Goal: Information Seeking & Learning: Learn about a topic

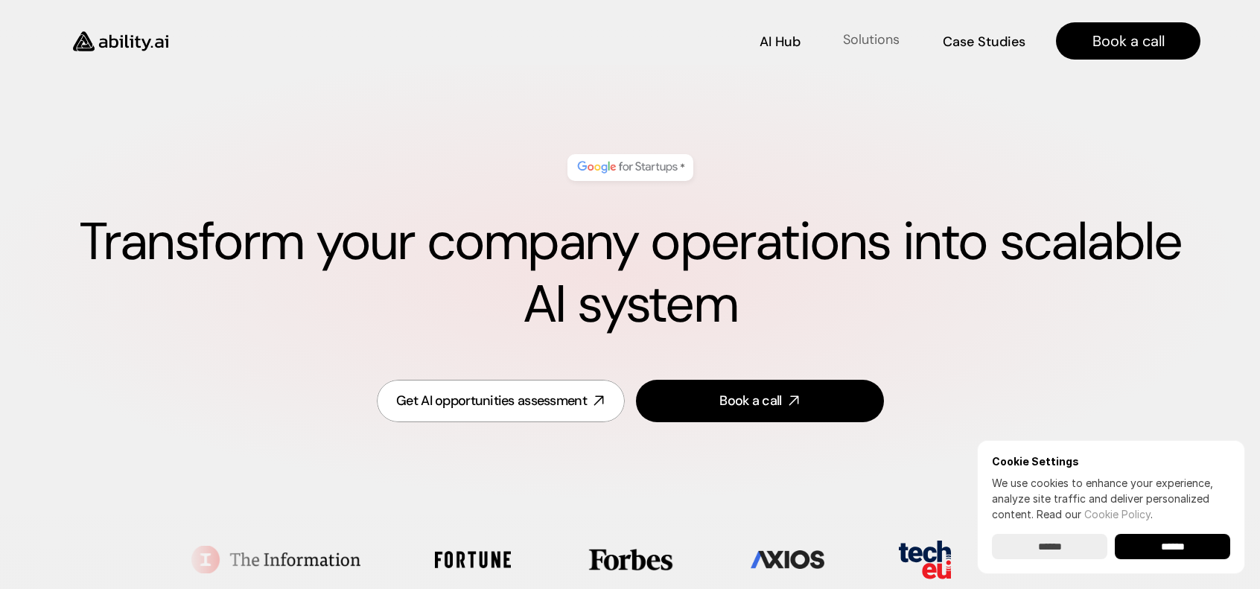
click at [893, 44] on p "Solutions" at bounding box center [871, 40] width 57 height 19
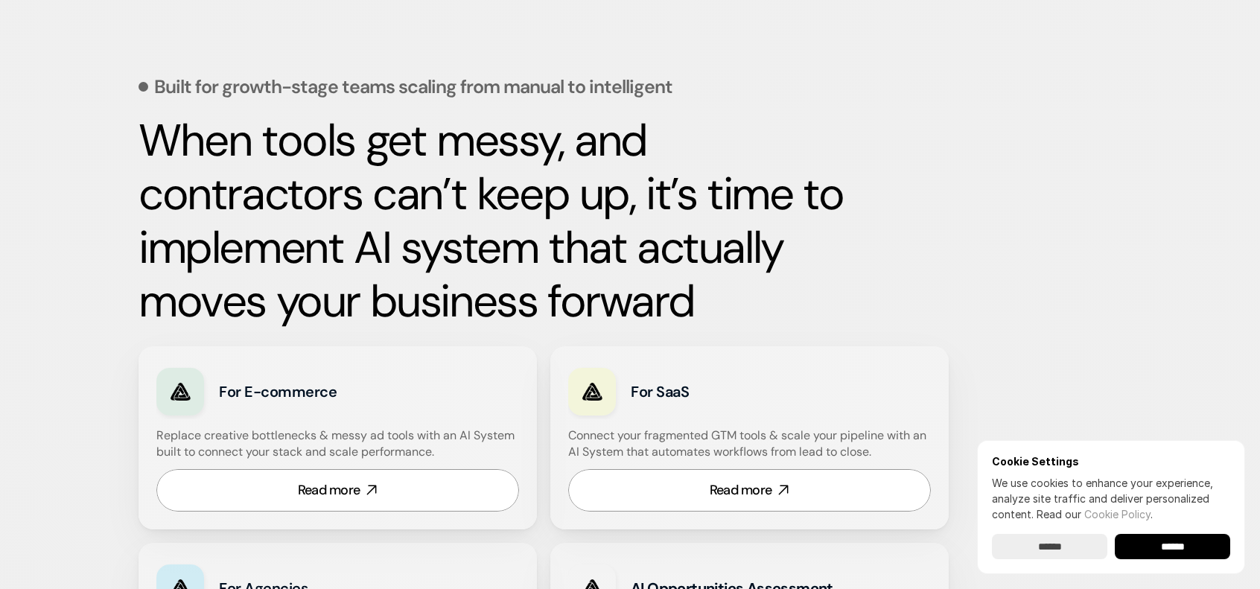
scroll to position [619, 0]
click at [398, 491] on link "Read more" at bounding box center [337, 489] width 363 height 42
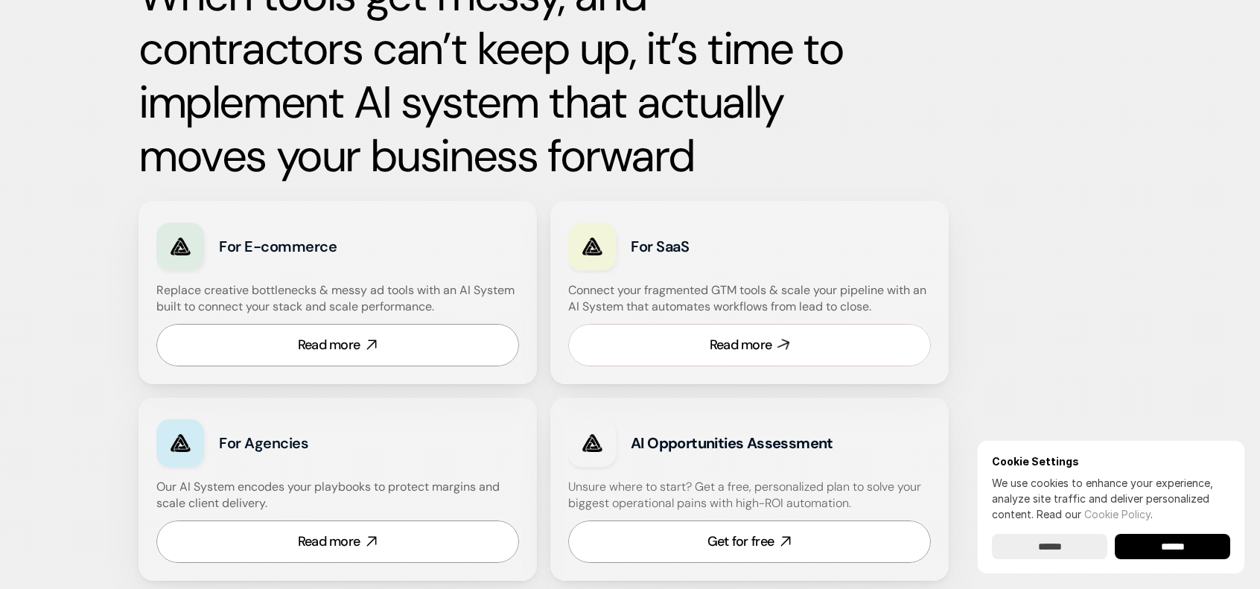
scroll to position [767, 0]
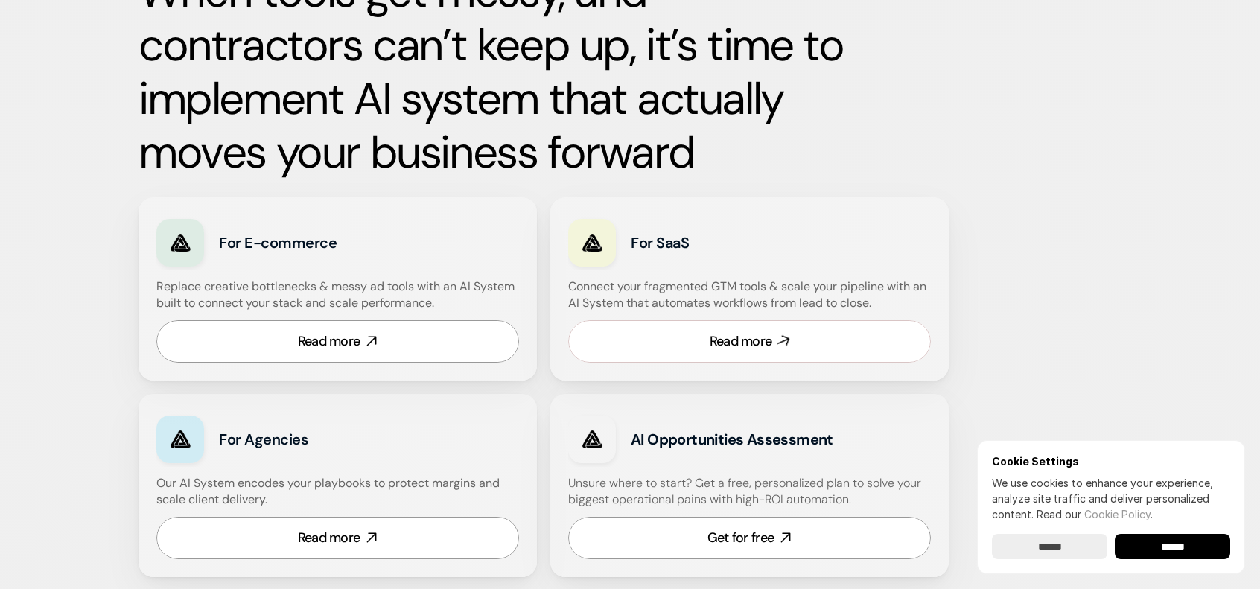
click at [738, 361] on link "Read more" at bounding box center [749, 341] width 363 height 42
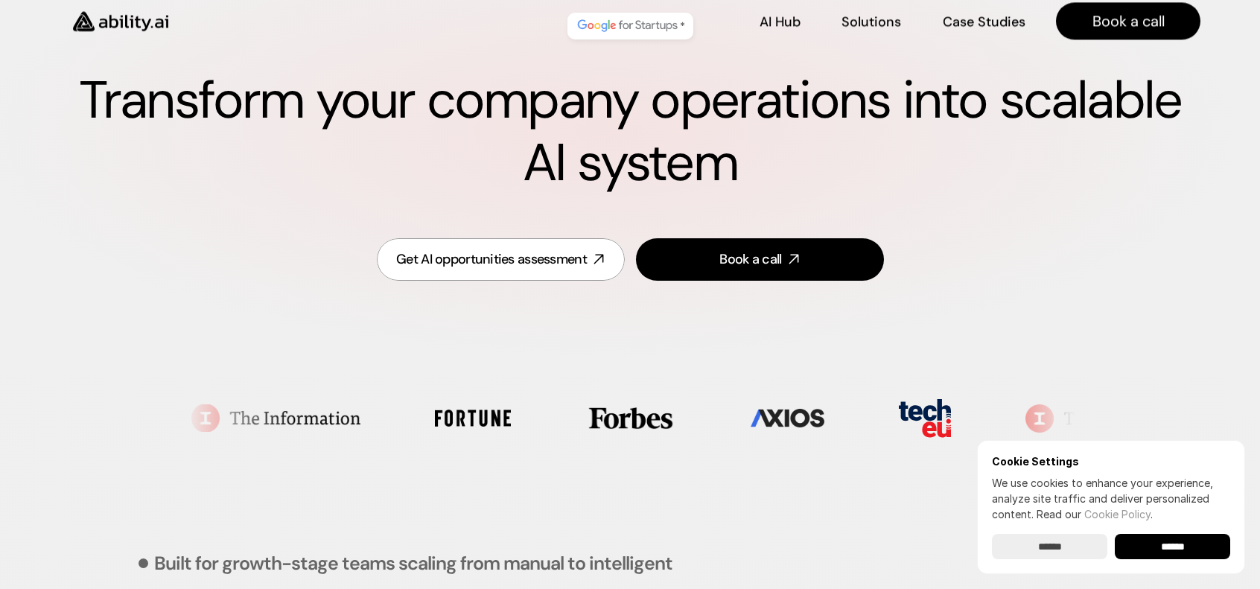
scroll to position [0, 0]
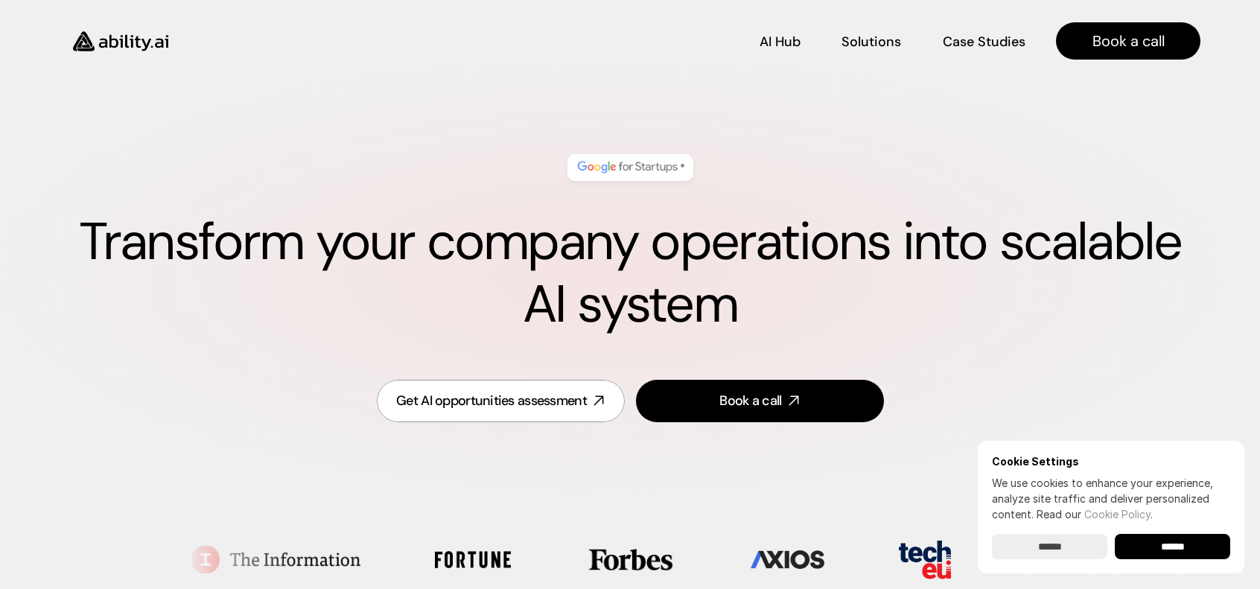
click at [1184, 538] on input "******" at bounding box center [1171, 546] width 115 height 25
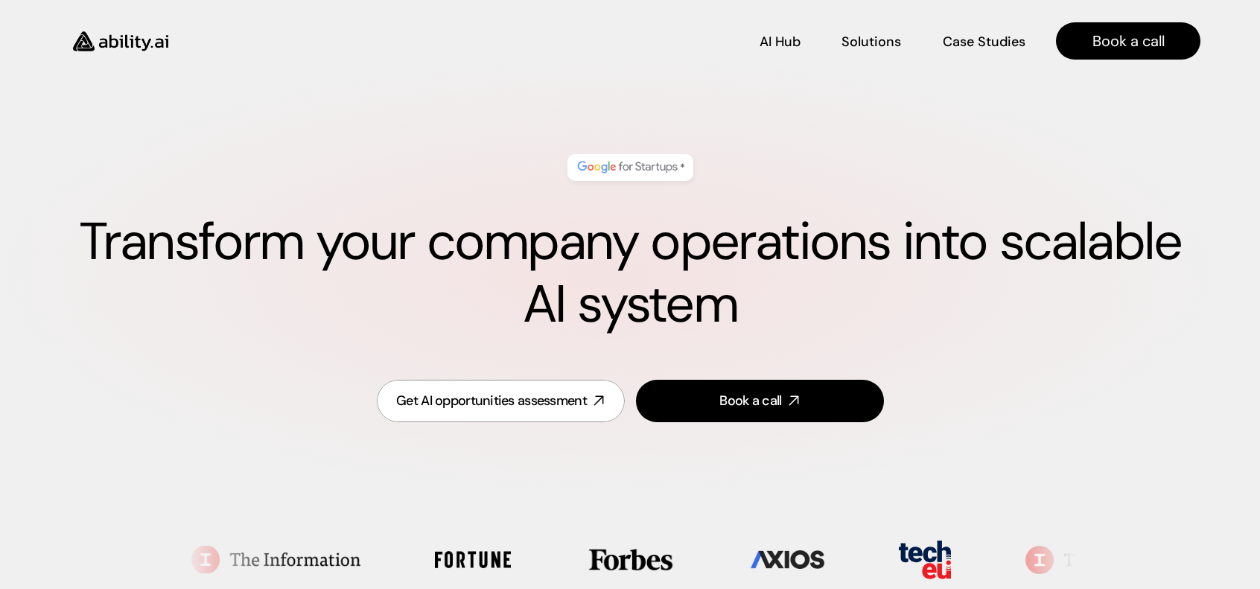
click at [649, 163] on img at bounding box center [627, 167] width 105 height 19
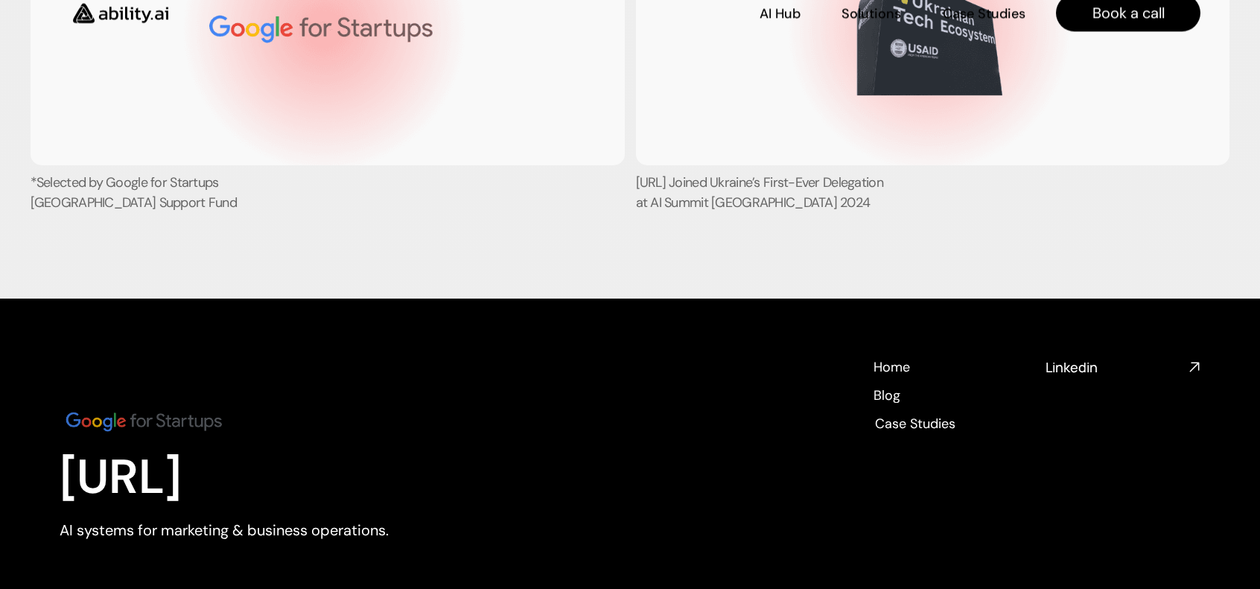
scroll to position [5712, 0]
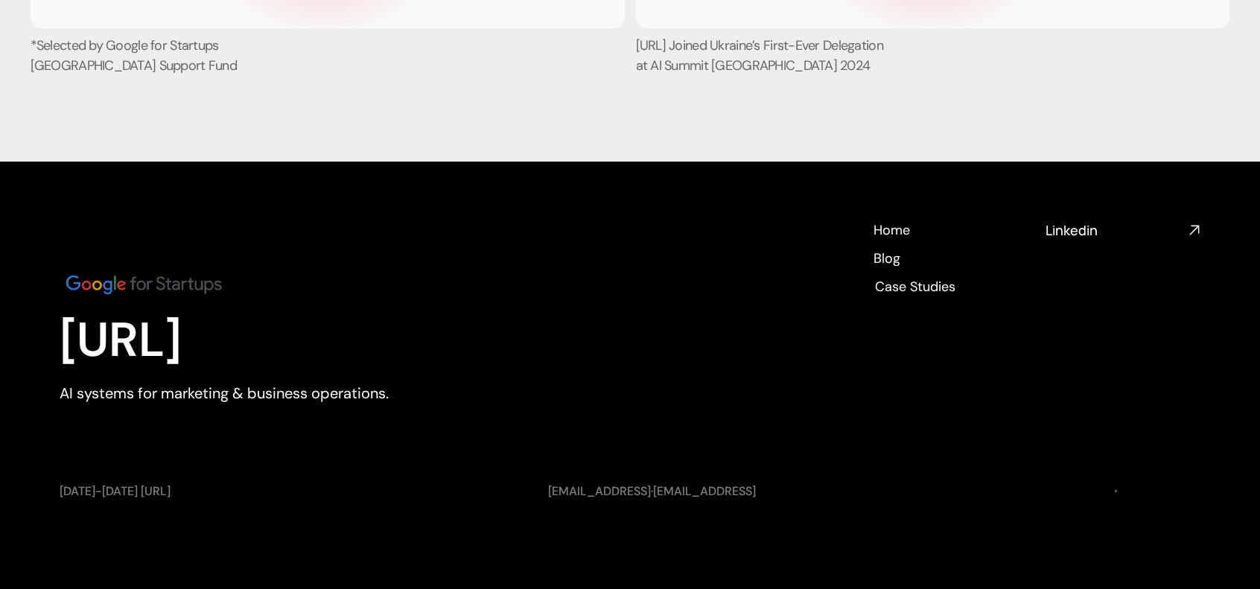
click at [120, 284] on img at bounding box center [144, 284] width 168 height 28
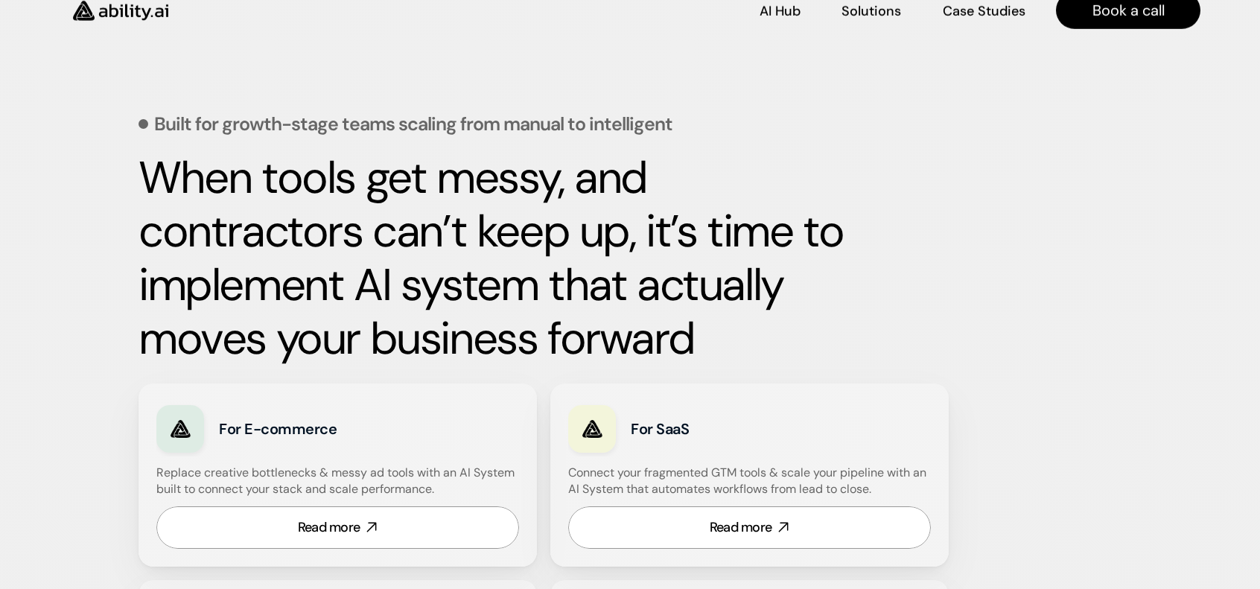
scroll to position [0, 0]
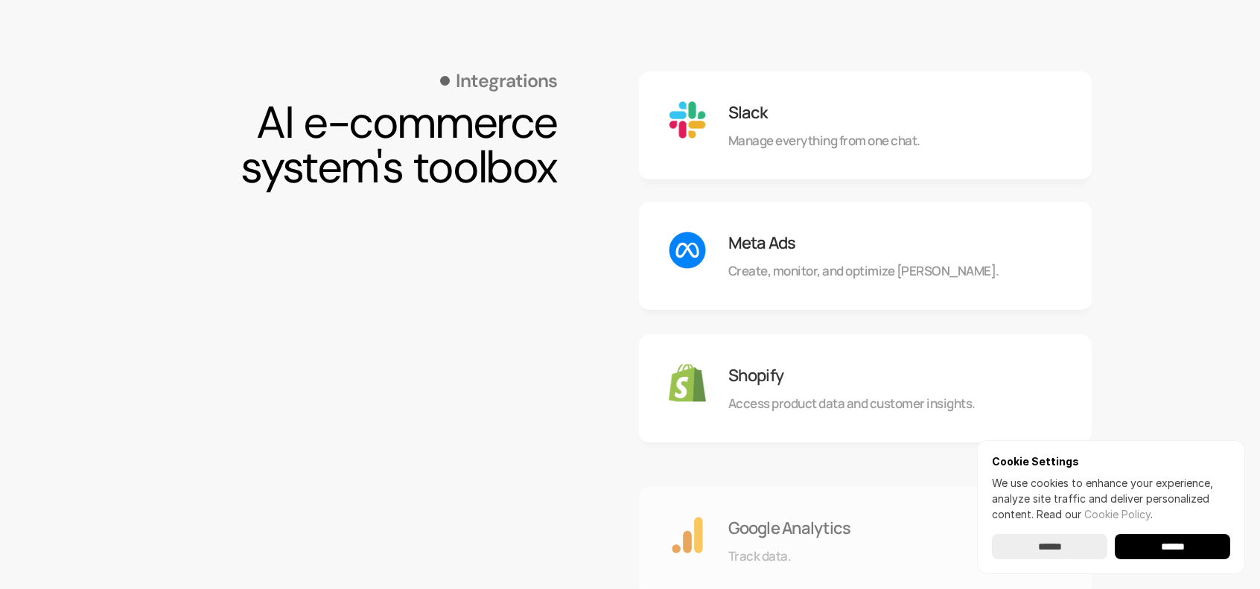
scroll to position [1340, 0]
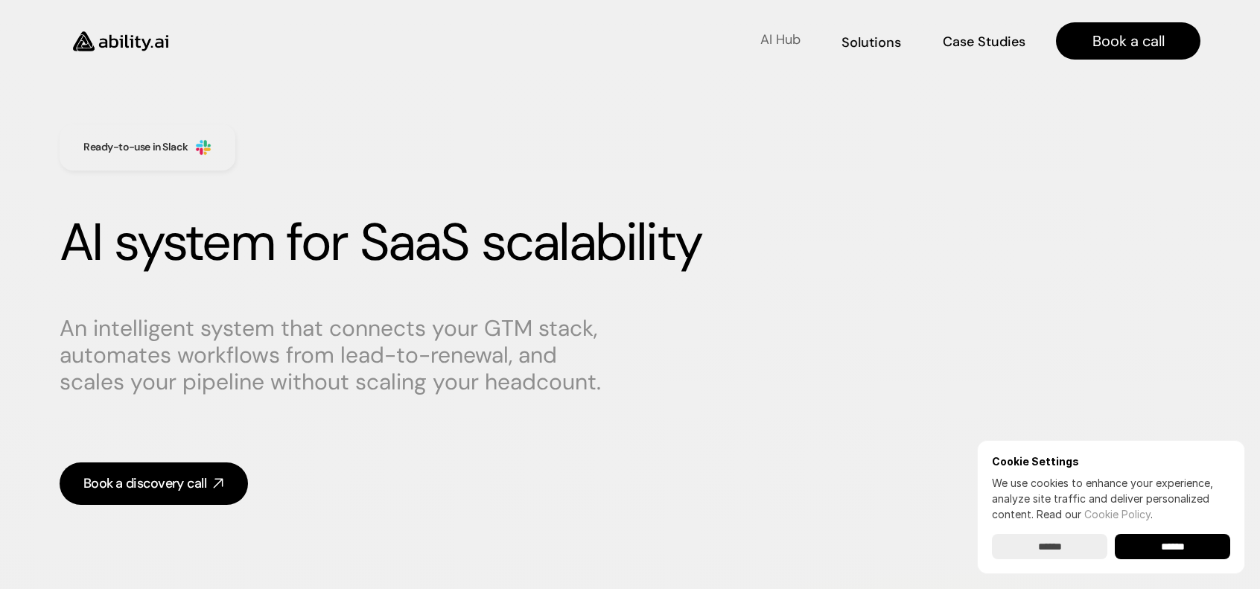
click at [765, 39] on p "AI Hub" at bounding box center [780, 40] width 40 height 19
